Goal: Use online tool/utility: Use online tool/utility

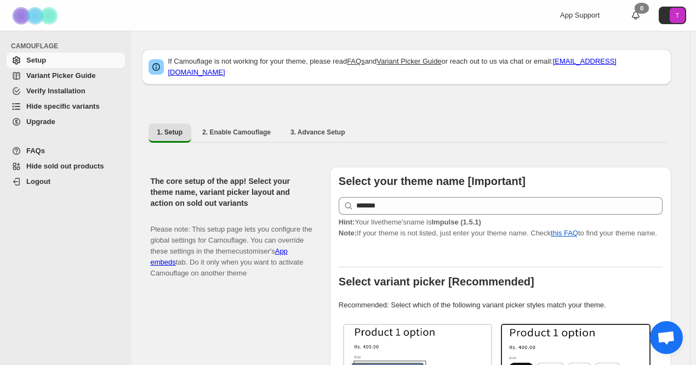
click at [38, 106] on span "Hide specific variants" at bounding box center [62, 106] width 73 height 8
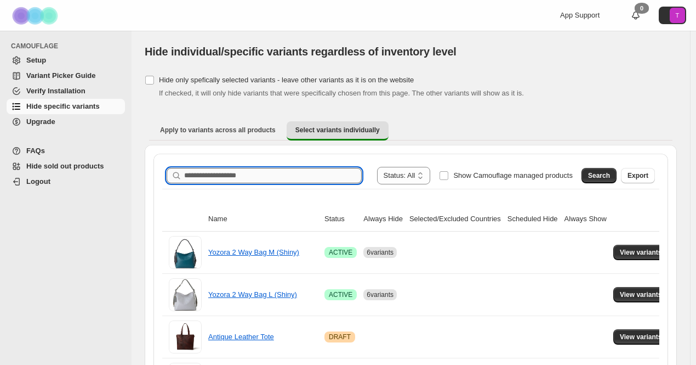
click at [271, 175] on input "Search product name" at bounding box center [273, 175] width 178 height 15
type input "*******"
click at [603, 180] on button "Search" at bounding box center [599, 175] width 35 height 15
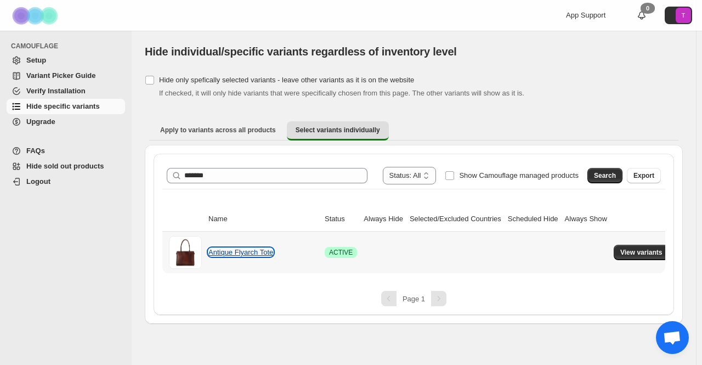
click at [242, 249] on link "Antique Flyarch Tote" at bounding box center [240, 252] width 65 height 8
click at [629, 254] on span "View variants" at bounding box center [641, 252] width 42 height 9
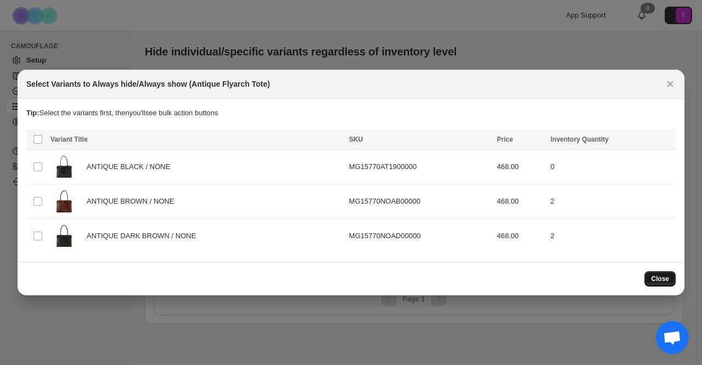
click at [660, 276] on span "Close" at bounding box center [660, 278] width 18 height 9
